Goal: Task Accomplishment & Management: Manage account settings

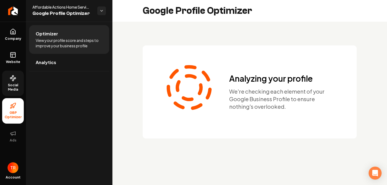
click at [7, 83] on link "Social Media" at bounding box center [13, 83] width 22 height 25
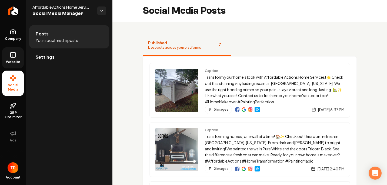
click at [14, 57] on rect at bounding box center [13, 54] width 5 height 5
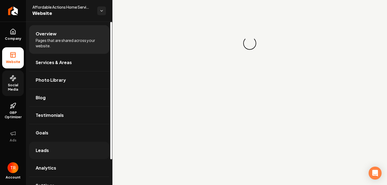
click at [61, 152] on link "Leads" at bounding box center [69, 150] width 80 height 17
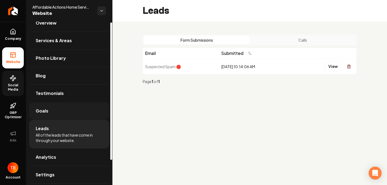
scroll to position [30, 0]
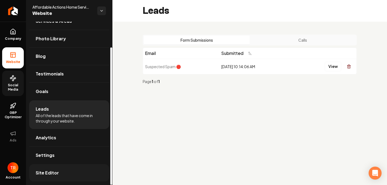
click at [56, 168] on link "Site Editor" at bounding box center [69, 172] width 80 height 17
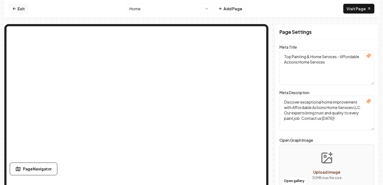
click at [16, 9] on link "Exit" at bounding box center [19, 9] width 20 height 10
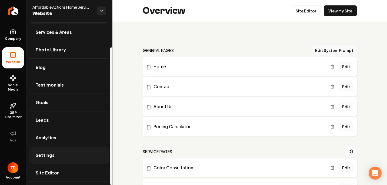
click at [80, 155] on link "Settings" at bounding box center [69, 155] width 80 height 17
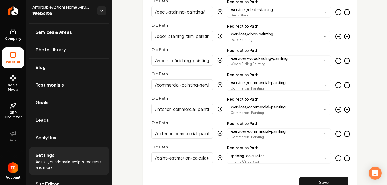
scroll to position [1380, 0]
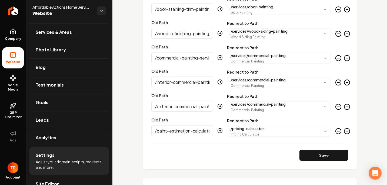
click at [345, 133] on circle "Main content area" at bounding box center [347, 130] width 5 height 5
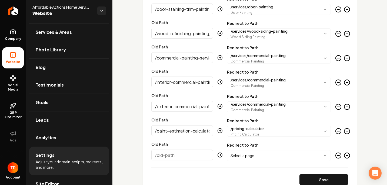
paste input "[URL][DOMAIN_NAME]"
drag, startPoint x: 154, startPoint y: 157, endPoint x: 110, endPoint y: 152, distance: 44.4
click at [110, 154] on div "Company Website Social Media GBP Optimizer Ads Account Affordable Actions Home …" at bounding box center [193, 92] width 387 height 185
click at [156, 153] on input "wood-staining-painting/" at bounding box center [182, 155] width 62 height 11
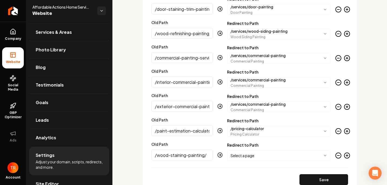
type input "/wood-staining-painting/"
click at [245, 152] on body "Company Website Social Media GBP Optimizer Ads Account Affordable Actions Home …" at bounding box center [193, 92] width 387 height 185
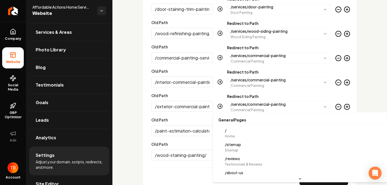
click at [195, 168] on html "Company Website Social Media GBP Optimizer Ads Account Affordable Actions Home …" at bounding box center [193, 92] width 387 height 185
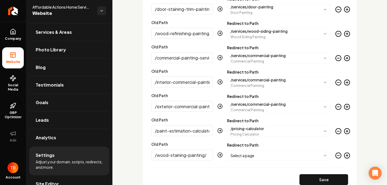
click at [230, 158] on body "Company Website Social Media GBP Optimizer Ads Account Affordable Actions Home …" at bounding box center [193, 92] width 387 height 185
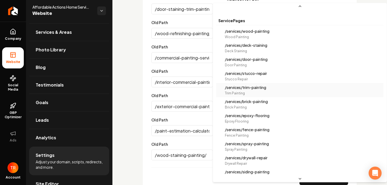
scroll to position [96, 0]
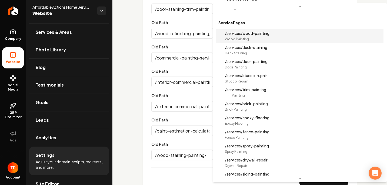
select select "**********"
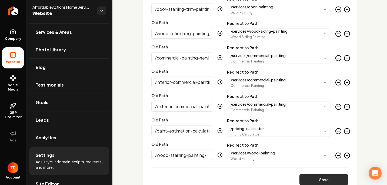
click at [319, 182] on button "Save" at bounding box center [324, 179] width 49 height 11
click at [344, 155] on icon "Main content area" at bounding box center [347, 155] width 6 height 6
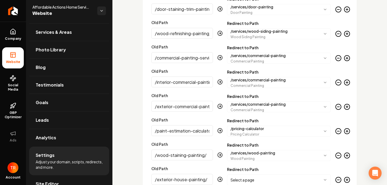
scroll to position [0, 0]
drag, startPoint x: 184, startPoint y: 178, endPoint x: 121, endPoint y: 174, distance: 63.7
type input "/exterior-house-painting/"
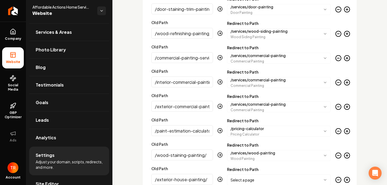
click at [245, 179] on body "Company Website Social Media GBP Optimizer Ads Account Affordable Actions Home …" at bounding box center [193, 92] width 387 height 185
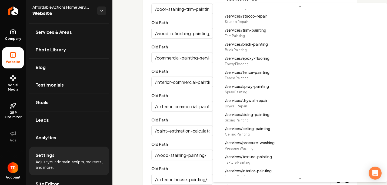
scroll to position [169, 0]
select select "**********"
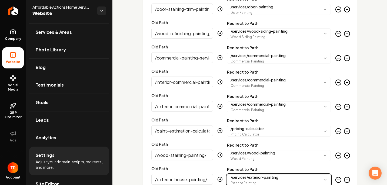
scroll to position [1488, 0]
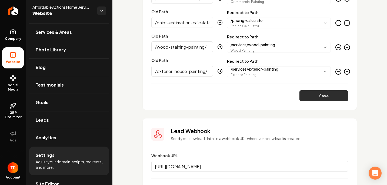
click at [305, 93] on button "Save" at bounding box center [324, 95] width 49 height 11
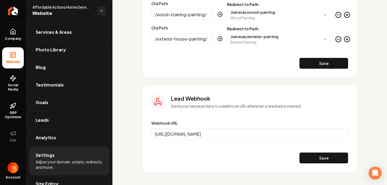
scroll to position [1529, 0]
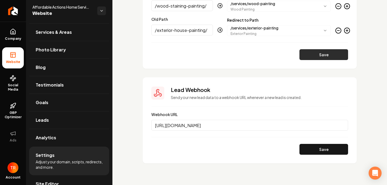
click at [322, 56] on button "Save" at bounding box center [324, 54] width 49 height 11
click at [344, 32] on icon "Main content area" at bounding box center [347, 30] width 6 height 6
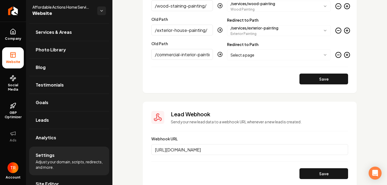
scroll to position [0, 15]
type input "/commercial-interior-painting/"
click at [237, 54] on body "Company Website Social Media GBP Optimizer Ads Account Affordable Actions Home …" at bounding box center [193, 92] width 387 height 185
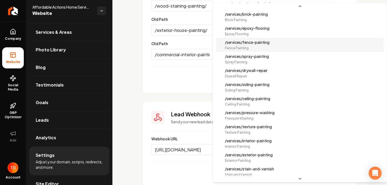
scroll to position [239, 0]
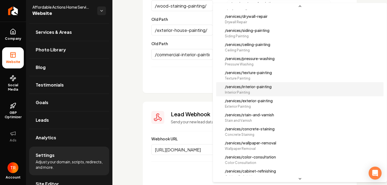
select select "**********"
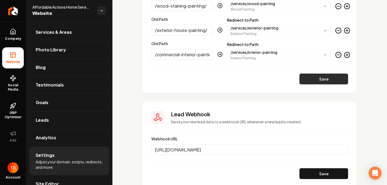
click at [305, 81] on button "Save" at bounding box center [324, 79] width 49 height 11
